Goal: Navigation & Orientation: Find specific page/section

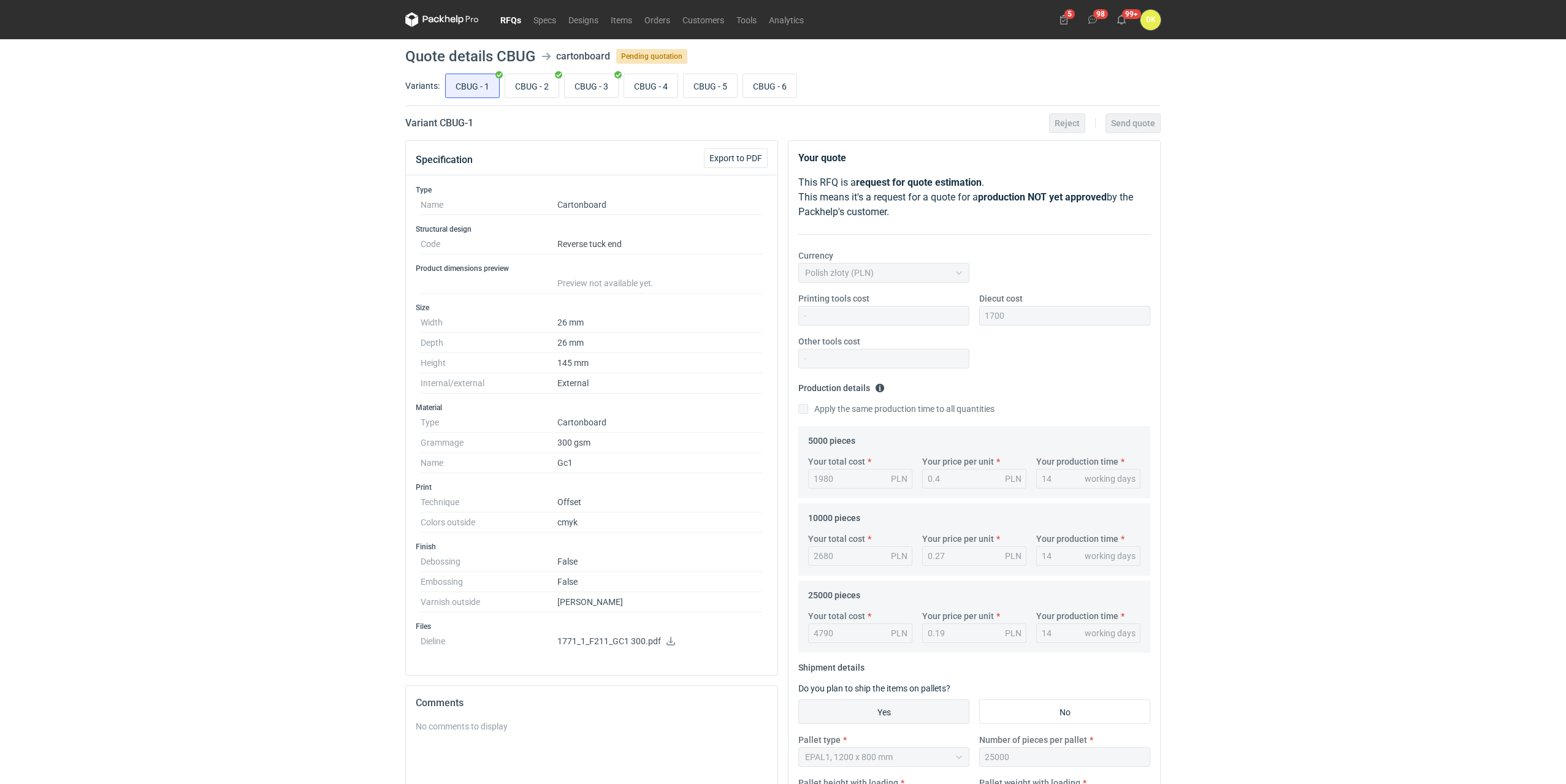
click at [510, 20] on link "RFQs" at bounding box center [511, 19] width 33 height 15
